Goal: Task Accomplishment & Management: Use online tool/utility

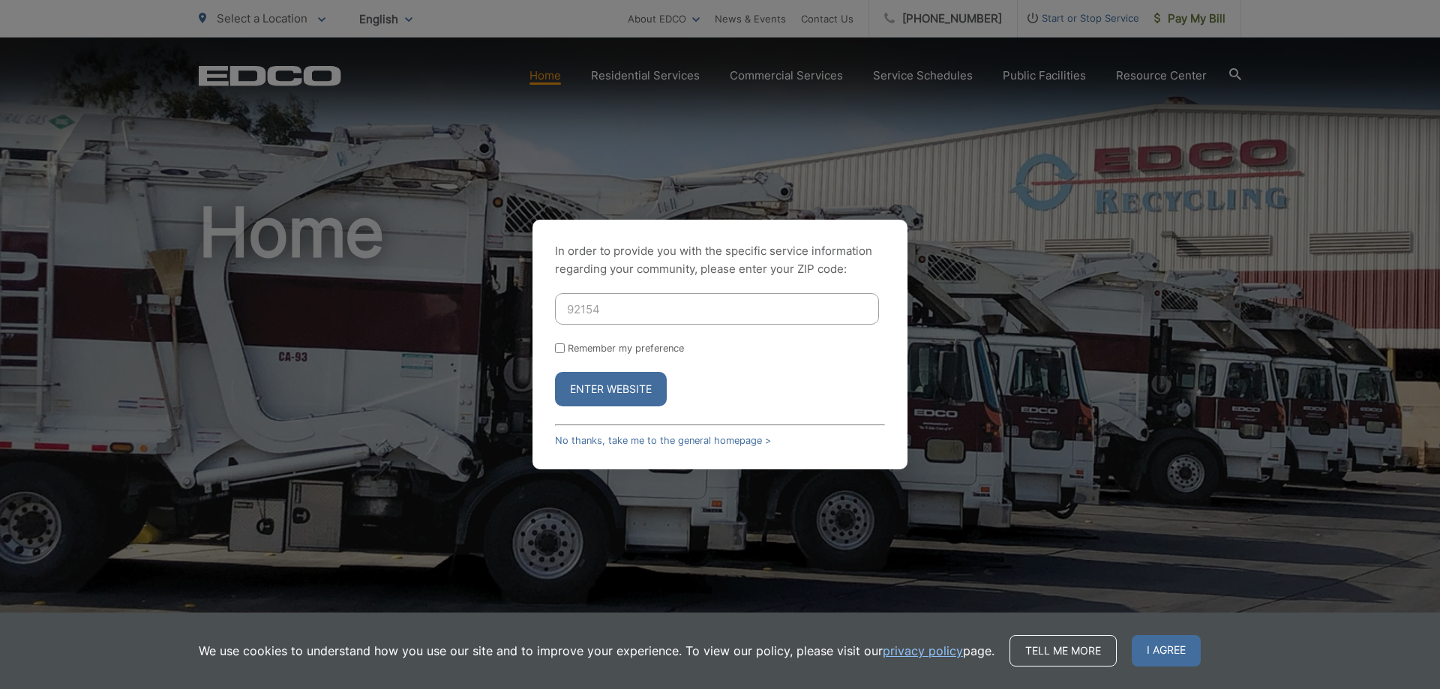
type input "92154"
click at [577, 395] on button "Enter Website" at bounding box center [611, 389] width 112 height 35
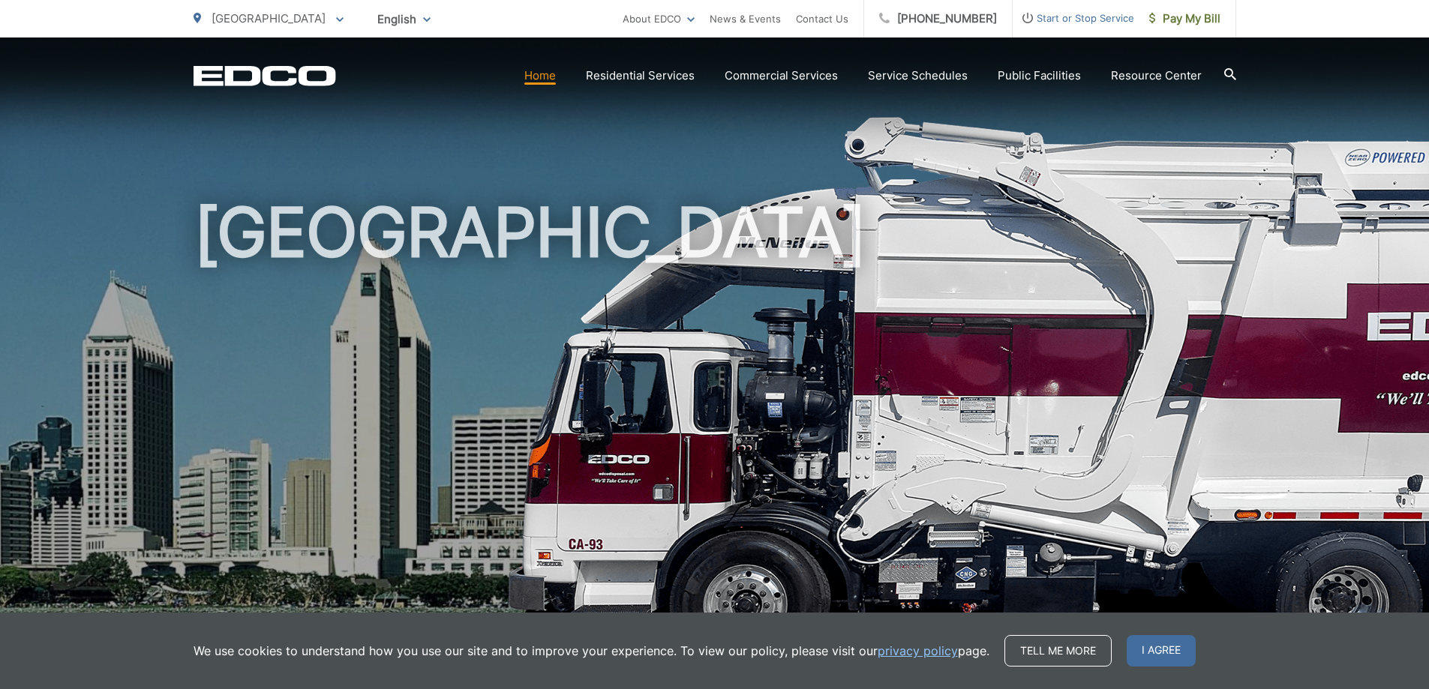
scroll to position [603, 0]
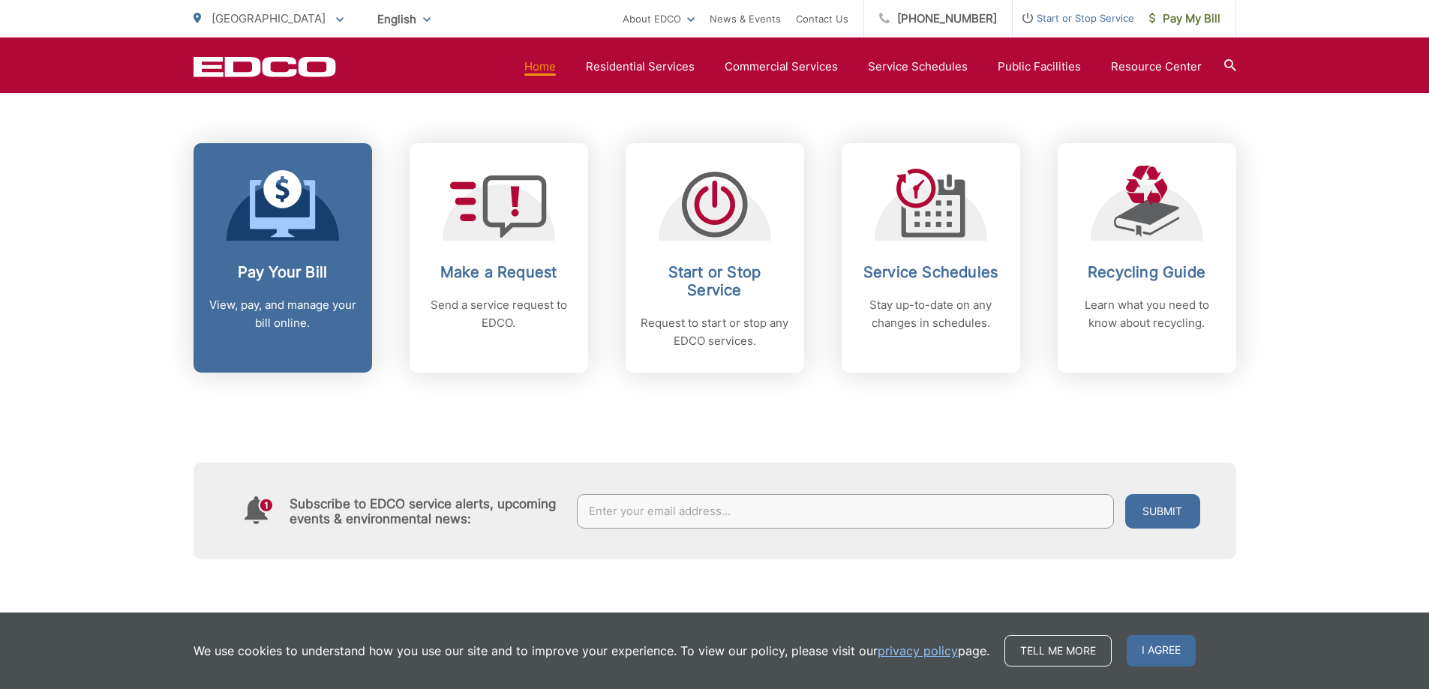
click at [323, 280] on h2 "Pay Your Bill" at bounding box center [283, 272] width 149 height 18
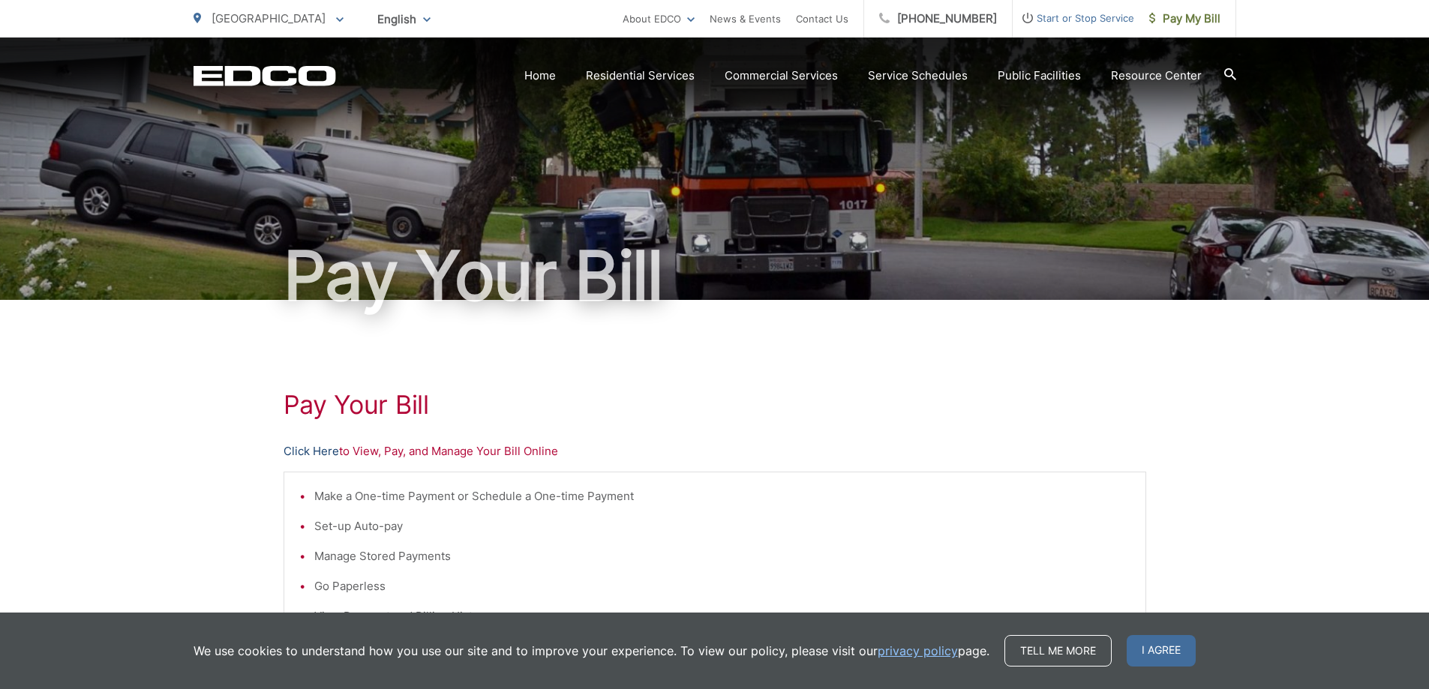
click at [320, 446] on link "Click Here" at bounding box center [312, 452] width 56 height 18
